Goal: Ask a question

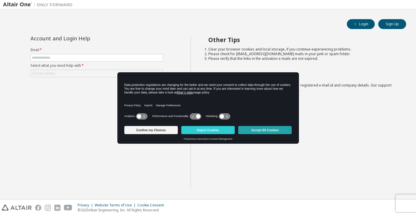
click at [260, 128] on button "Accept All Cookies" at bounding box center [265, 130] width 54 height 8
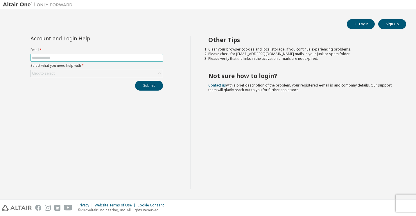
click at [115, 58] on input "text" at bounding box center [97, 58] width 130 height 5
type input "**********"
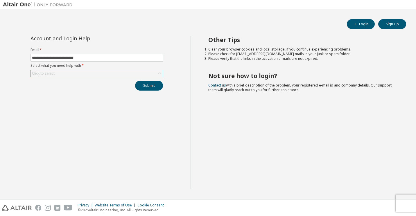
click at [117, 76] on div "Click to select" at bounding box center [97, 73] width 132 height 7
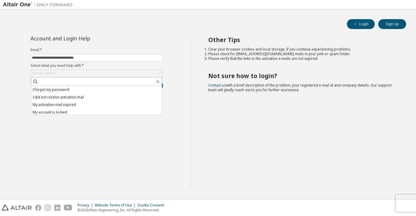
click at [117, 167] on div "**********" at bounding box center [97, 113] width 188 height 154
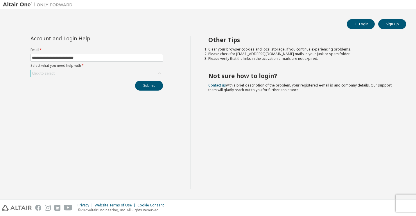
click at [103, 77] on div "Click to select" at bounding box center [97, 74] width 133 height 8
click at [108, 72] on div "Click to select" at bounding box center [97, 73] width 132 height 7
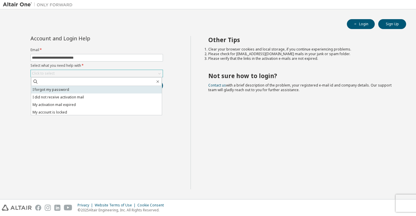
click at [81, 90] on li "I forgot my password" at bounding box center [96, 90] width 131 height 8
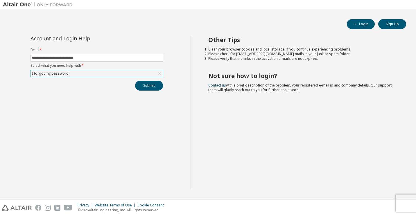
click at [126, 74] on div "I forgot my password" at bounding box center [97, 73] width 132 height 7
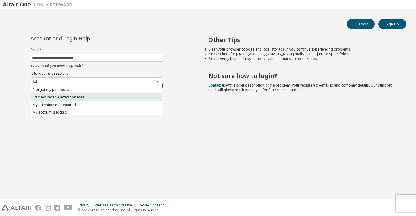
click at [72, 96] on li "I did not receive activation mail" at bounding box center [96, 98] width 131 height 8
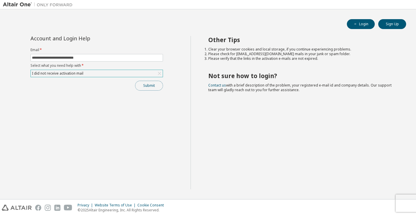
click at [150, 88] on button "Submit" at bounding box center [149, 86] width 28 height 10
click at [121, 72] on div "I did not receive activation mail" at bounding box center [97, 73] width 132 height 7
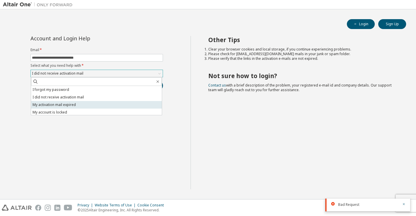
click at [105, 106] on li "My activation mail expired" at bounding box center [96, 105] width 131 height 8
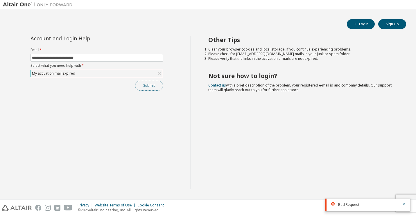
click at [145, 88] on button "Submit" at bounding box center [149, 86] width 28 height 10
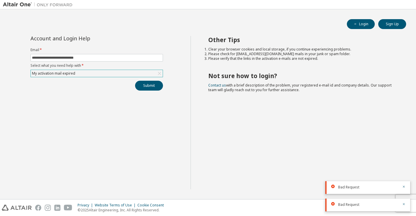
click at [103, 74] on div "My activation mail expired" at bounding box center [97, 73] width 132 height 7
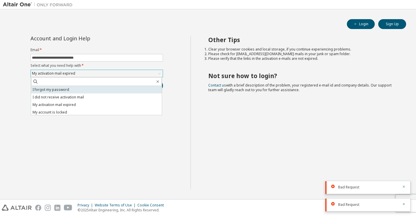
click at [97, 90] on li "I forgot my password" at bounding box center [96, 90] width 131 height 8
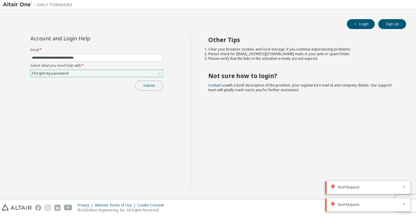
click at [139, 87] on button "Submit" at bounding box center [149, 86] width 28 height 10
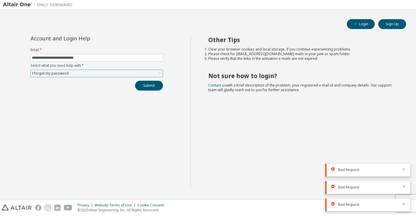
click at [111, 74] on div "I forgot my password" at bounding box center [97, 73] width 132 height 7
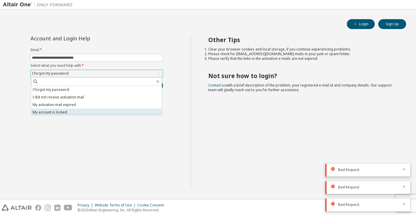
click at [90, 113] on li "My account is locked" at bounding box center [96, 113] width 131 height 8
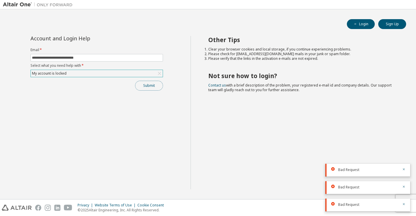
click at [143, 89] on button "Submit" at bounding box center [149, 86] width 28 height 10
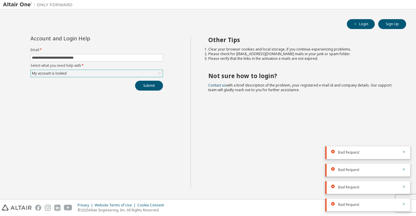
click at [132, 70] on div "My account is locked" at bounding box center [97, 73] width 132 height 7
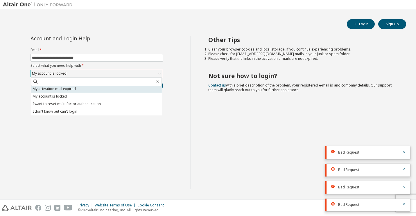
scroll to position [16, 0]
click at [120, 127] on div "**********" at bounding box center [97, 113] width 188 height 154
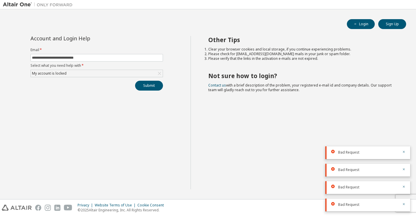
click at [346, 122] on div "Other Tips Clear your browser cookies and local storage, if you continue experi…" at bounding box center [302, 113] width 223 height 154
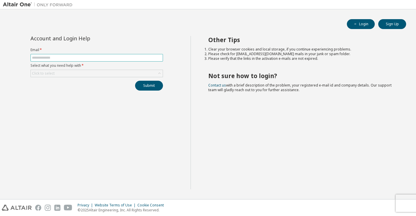
click at [143, 60] on span at bounding box center [97, 58] width 133 height 8
click at [145, 57] on input "text" at bounding box center [97, 58] width 130 height 5
type input "**********"
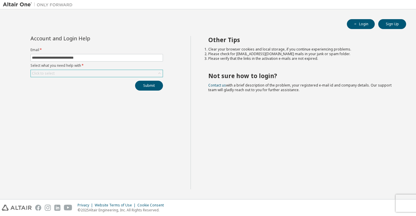
click at [138, 75] on div "Click to select" at bounding box center [97, 73] width 132 height 7
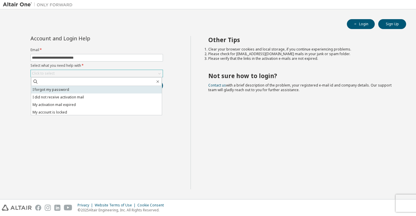
scroll to position [16, 0]
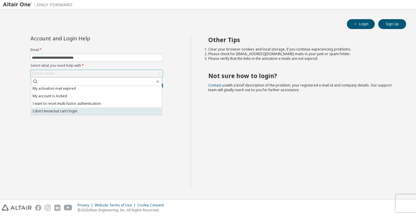
click at [122, 110] on li "I don't know but can't login" at bounding box center [96, 112] width 131 height 8
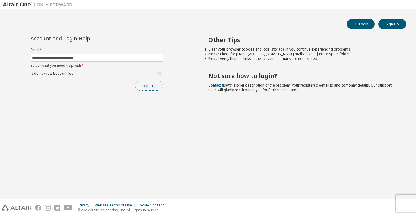
click at [154, 86] on button "Submit" at bounding box center [149, 86] width 28 height 10
click at [405, 204] on icon "button" at bounding box center [403, 204] width 3 height 3
click at [157, 52] on label "Email *" at bounding box center [97, 50] width 133 height 5
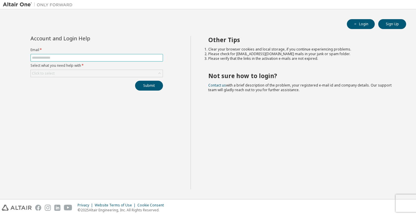
click at [100, 55] on span at bounding box center [97, 58] width 133 height 8
click at [99, 56] on input "text" at bounding box center [97, 58] width 130 height 5
type input "**********"
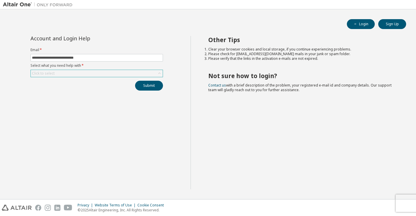
click at [99, 72] on div "Click to select" at bounding box center [97, 73] width 132 height 7
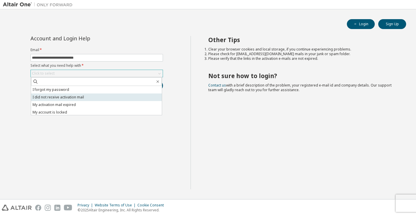
click at [97, 98] on li "I did not receive activation mail" at bounding box center [96, 98] width 131 height 8
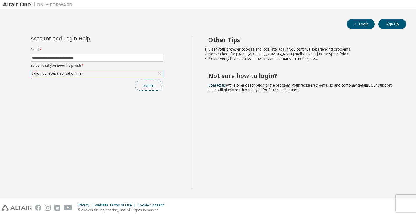
click at [148, 88] on button "Submit" at bounding box center [149, 86] width 28 height 10
click at [224, 86] on link "Contact us" at bounding box center [218, 85] width 18 height 5
click at [308, 113] on div "Other Tips Clear your browser cookies and local storage, if you continue experi…" at bounding box center [302, 113] width 223 height 154
